Goal: Navigation & Orientation: Find specific page/section

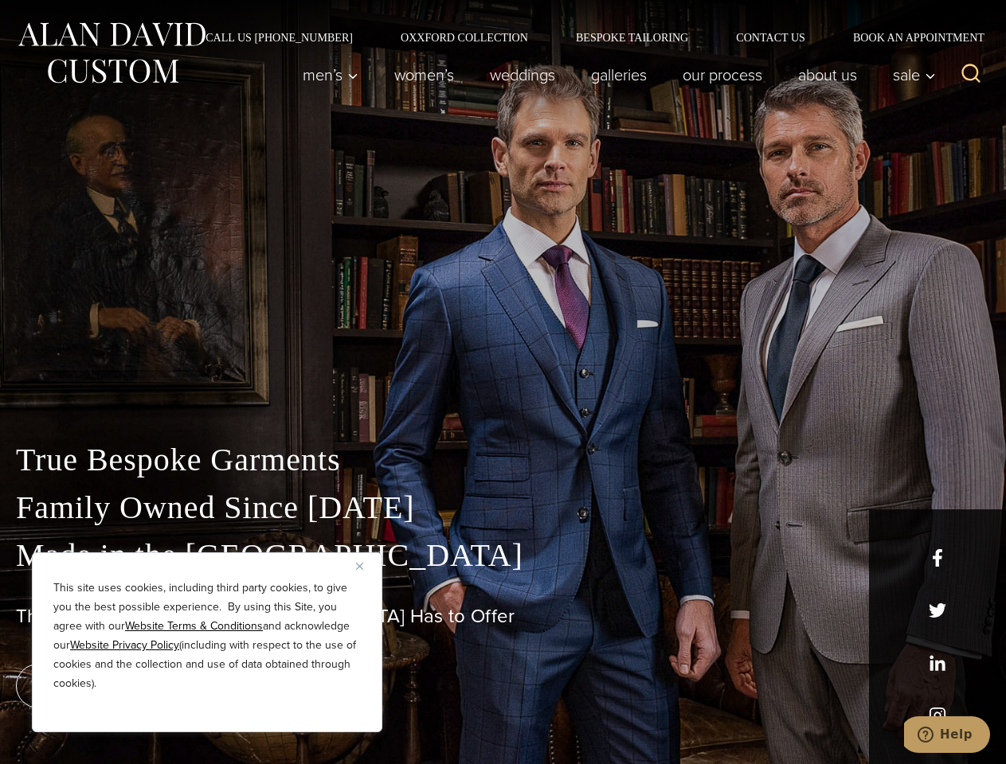
click at [502, 382] on div "True Bespoke Garments Family Owned Since [DATE] Made in [GEOGRAPHIC_DATA] The B…" at bounding box center [503, 561] width 1006 height 408
click at [365, 566] on button "Close" at bounding box center [365, 566] width 19 height 19
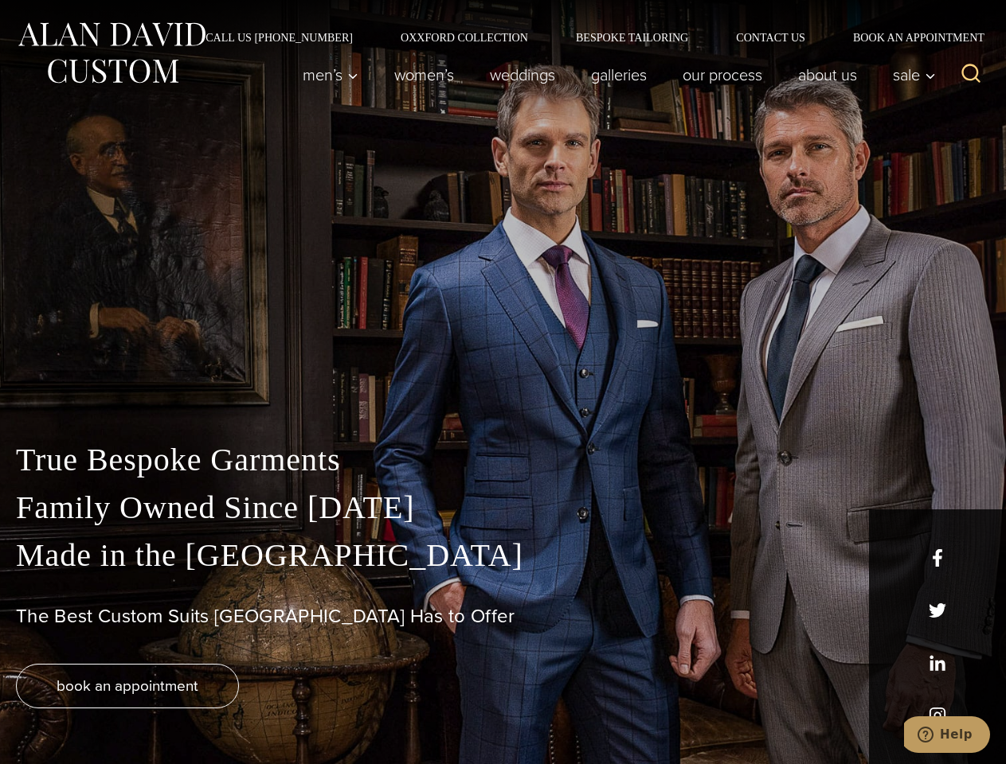
click at [207, 711] on div "True Bespoke Garments Family Owned Since [DATE] Made in [GEOGRAPHIC_DATA] The B…" at bounding box center [503, 600] width 1006 height 328
click at [971, 75] on icon "Search" at bounding box center [970, 73] width 23 height 23
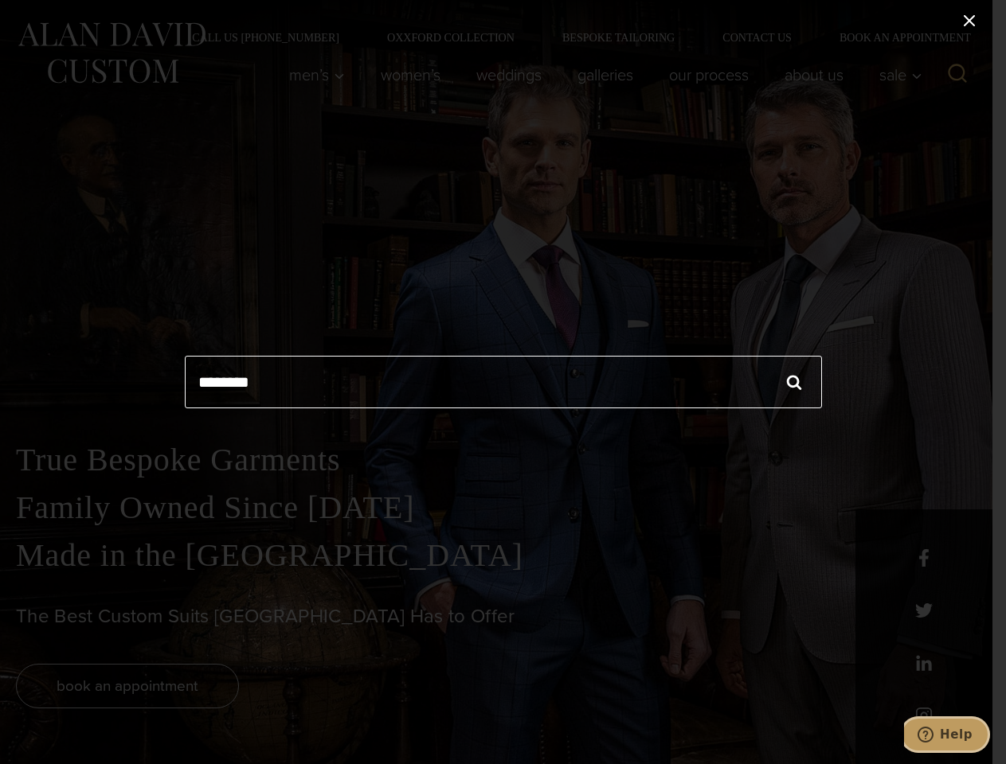
click at [933, 735] on icon "Help" at bounding box center [925, 735] width 16 height 16
